Goal: Navigation & Orientation: Find specific page/section

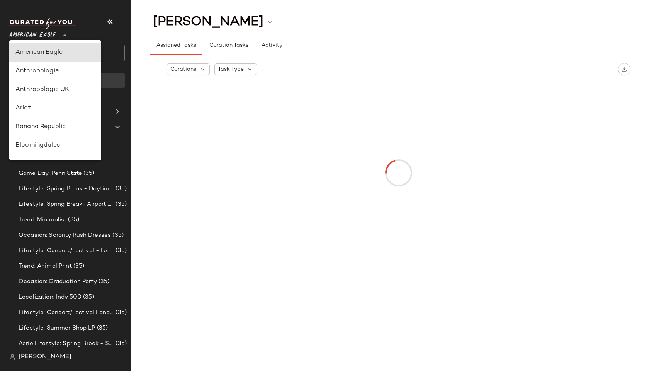
click at [51, 36] on span "American Eagle" at bounding box center [32, 33] width 46 height 14
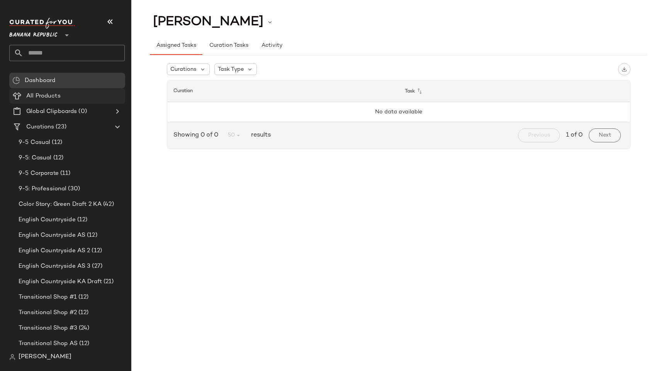
click at [61, 94] on span at bounding box center [62, 96] width 2 height 9
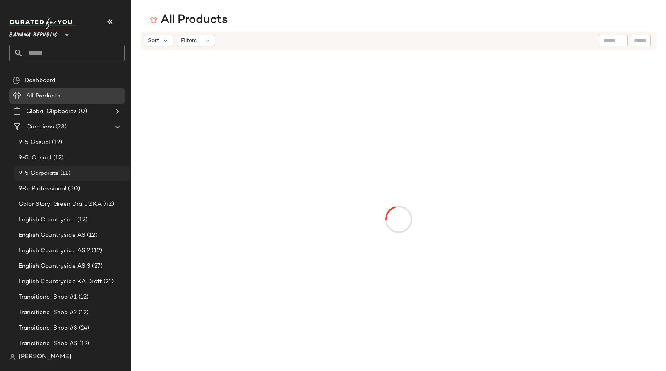
click at [52, 176] on span "9-5 Corporate" at bounding box center [39, 173] width 40 height 9
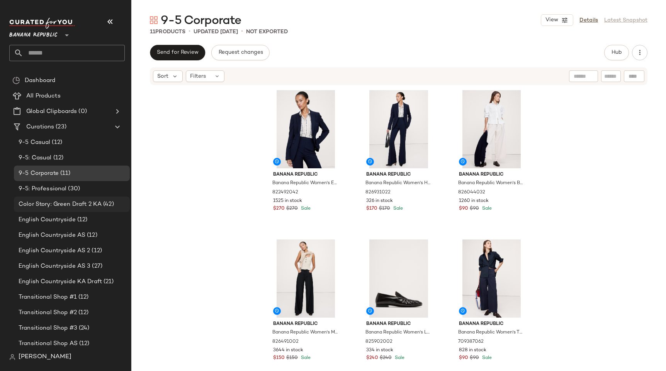
click at [55, 211] on div "Color Story: Green Draft 2 KA (42)" at bounding box center [72, 203] width 116 height 15
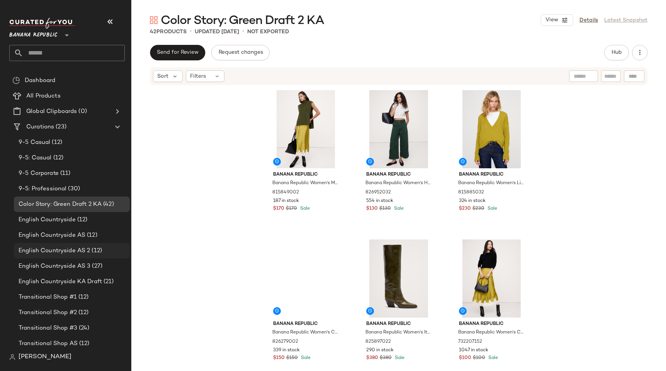
click at [61, 251] on span "English Countryside AS 2" at bounding box center [54, 250] width 71 height 9
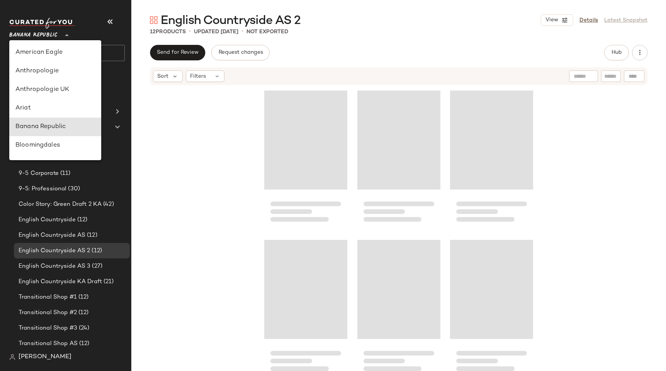
scroll to position [74, 0]
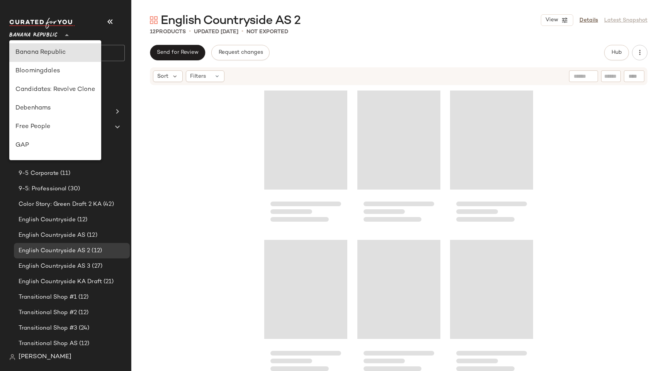
click at [31, 29] on span "Banana Republic" at bounding box center [33, 33] width 48 height 14
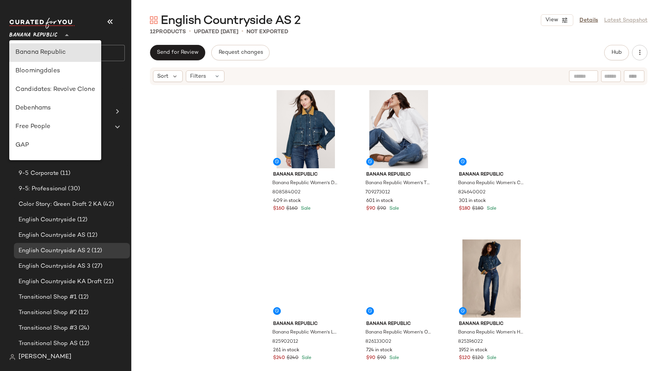
type input "**"
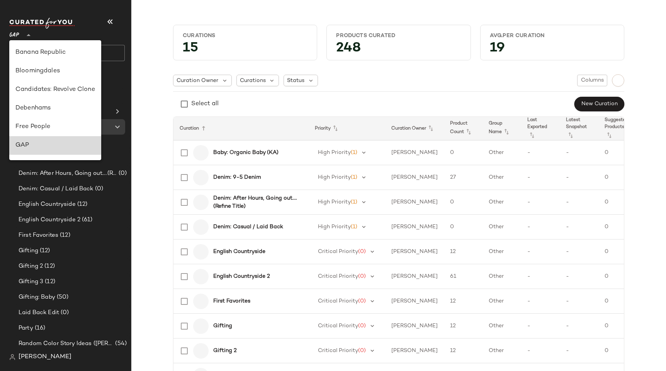
click at [41, 145] on div "GAP" at bounding box center [55, 145] width 80 height 9
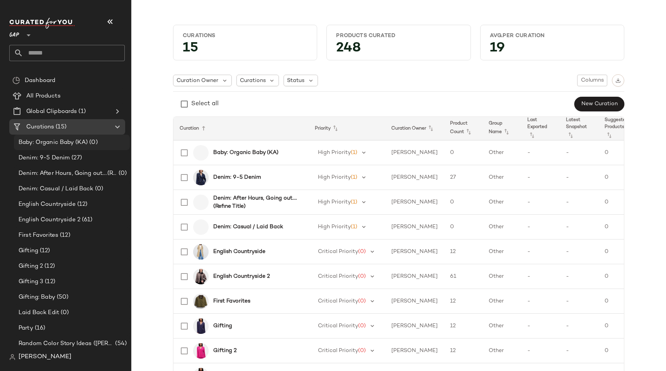
click at [48, 140] on span "Baby: Organic Baby (KA)" at bounding box center [53, 142] width 69 height 9
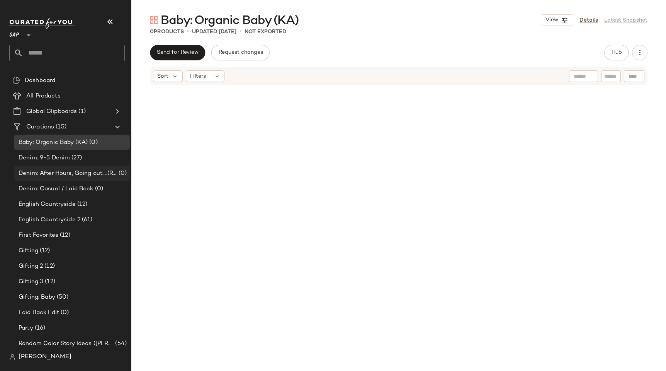
click at [53, 174] on span "Denim: After Hours, Going out....(Refine Title)" at bounding box center [68, 173] width 99 height 9
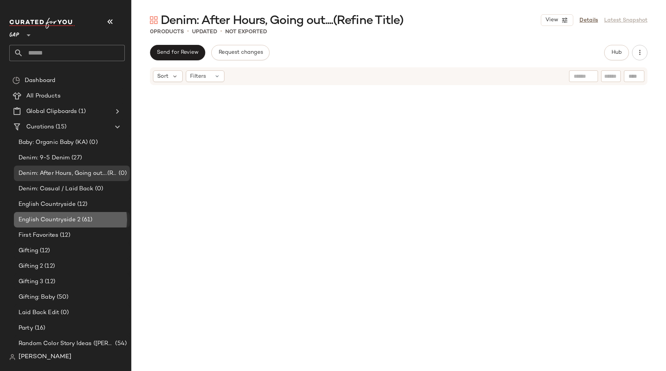
click at [56, 219] on span "English Countryside 2" at bounding box center [50, 219] width 62 height 9
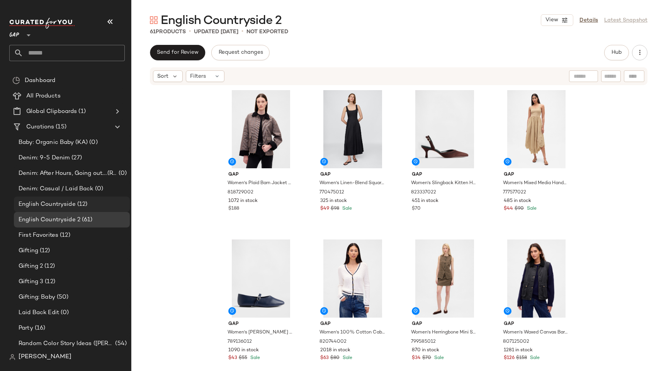
click at [47, 201] on span "English Countryside" at bounding box center [47, 204] width 57 height 9
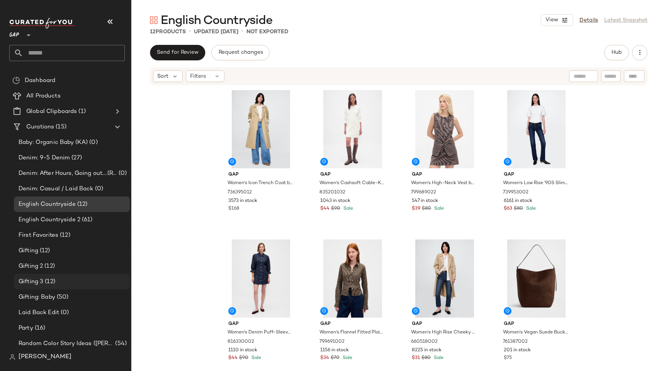
click at [51, 286] on div "Gifting 3 (12)" at bounding box center [72, 281] width 116 height 15
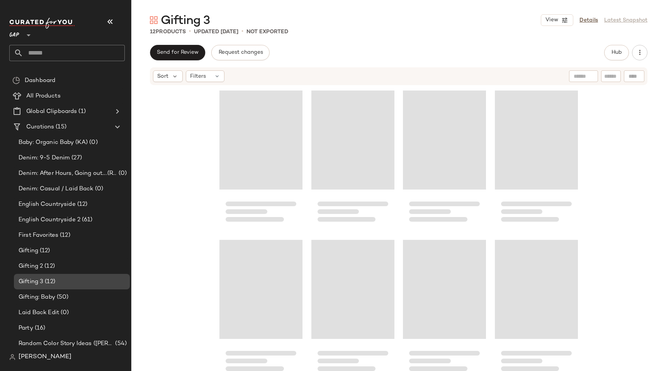
scroll to position [17, 0]
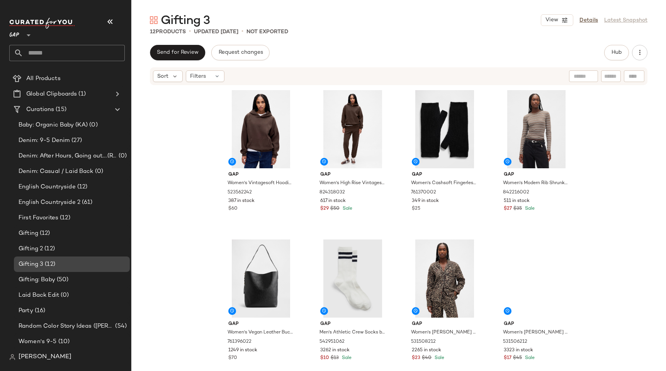
click at [51, 286] on div "Gifting: Baby (50)" at bounding box center [72, 279] width 116 height 15
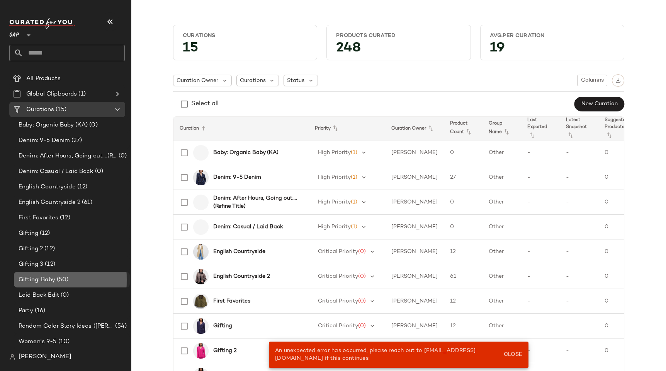
click at [55, 282] on span "Gifting: Baby" at bounding box center [37, 279] width 37 height 9
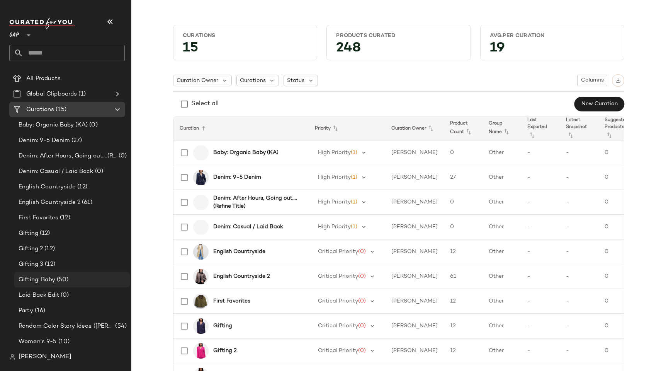
click at [77, 281] on div "Gifting: Baby (50)" at bounding box center [71, 279] width 111 height 9
click at [68, 284] on div "Gifting: Baby (50)" at bounding box center [72, 279] width 116 height 15
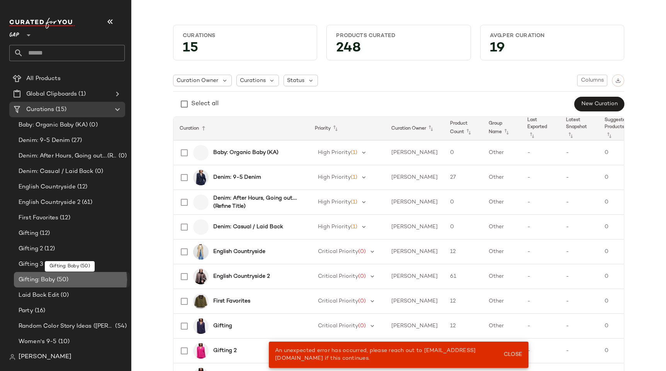
click at [68, 284] on div "Gifting: Baby (50)" at bounding box center [72, 279] width 116 height 15
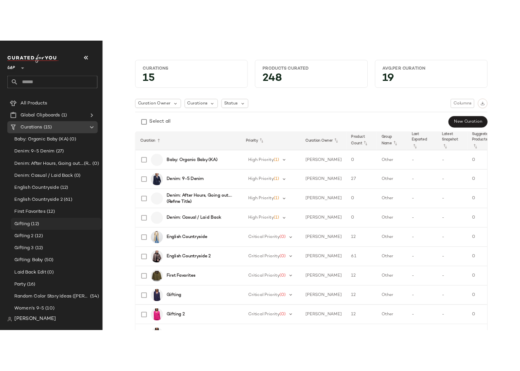
scroll to position [17, 0]
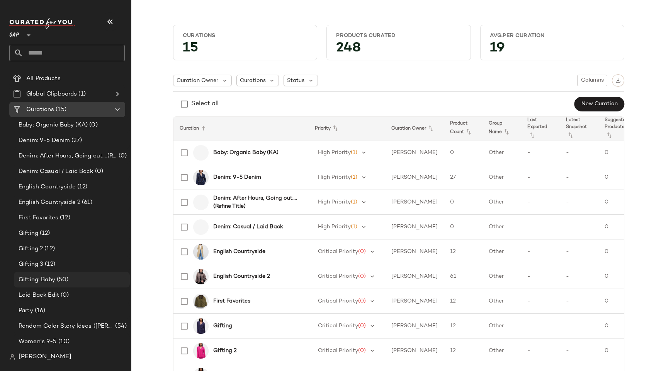
click at [58, 276] on span "(50)" at bounding box center [62, 279] width 14 height 9
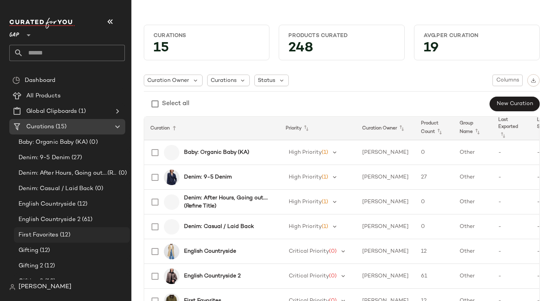
scroll to position [70, 0]
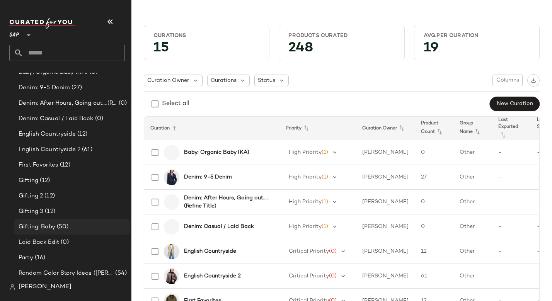
click at [54, 225] on span "Gifting: Baby" at bounding box center [37, 227] width 37 height 9
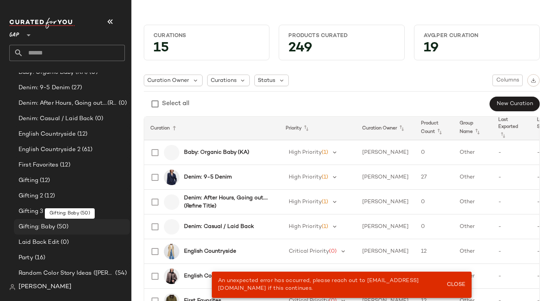
click at [54, 225] on span "Gifting: Baby" at bounding box center [37, 227] width 37 height 9
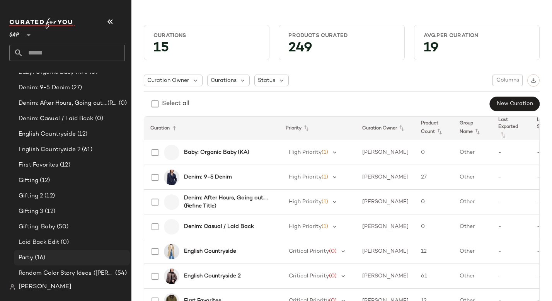
scroll to position [87, 0]
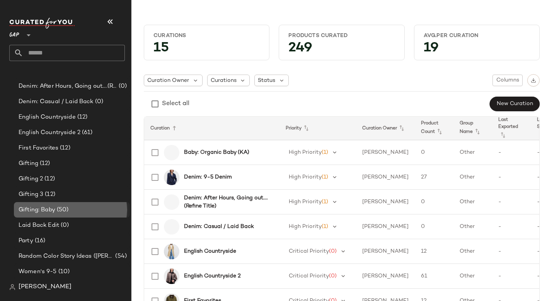
click at [47, 206] on span "Gifting: Baby" at bounding box center [37, 210] width 37 height 9
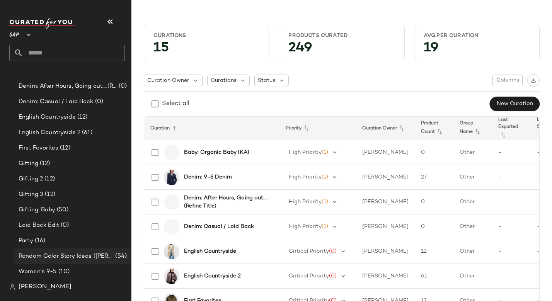
click at [73, 256] on span "Random Color Story Ideas ([PERSON_NAME])" at bounding box center [66, 256] width 95 height 9
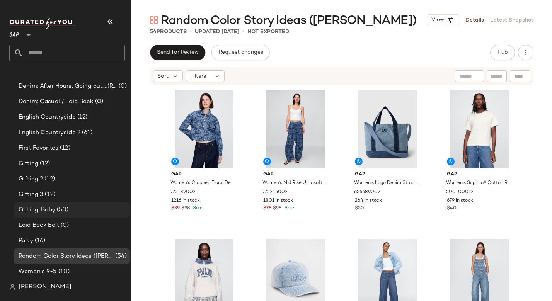
click at [61, 212] on span "(50)" at bounding box center [62, 210] width 14 height 9
